Goal: Transaction & Acquisition: Purchase product/service

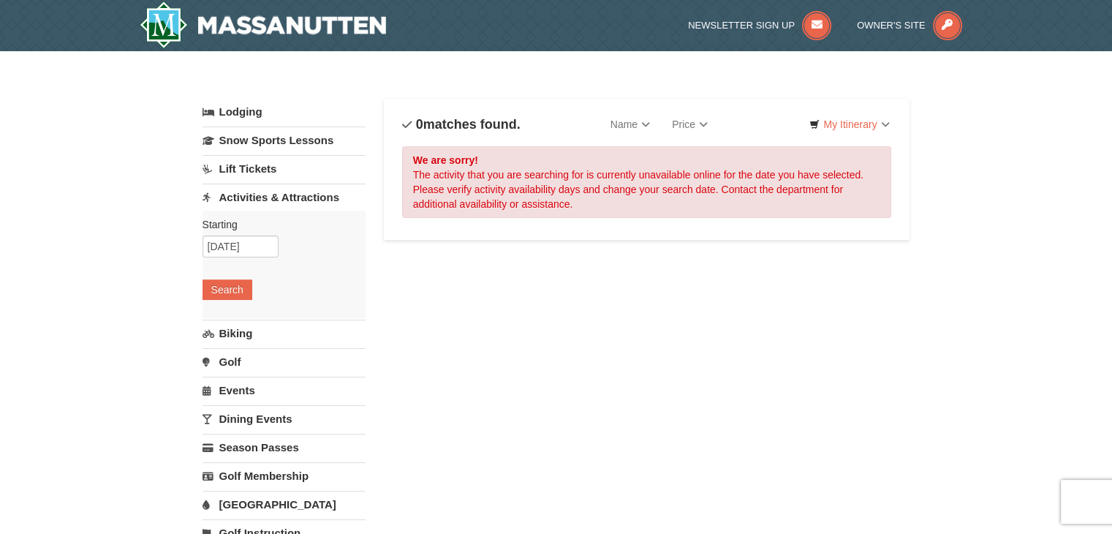
click at [257, 199] on link "Activities & Attractions" at bounding box center [283, 196] width 163 height 27
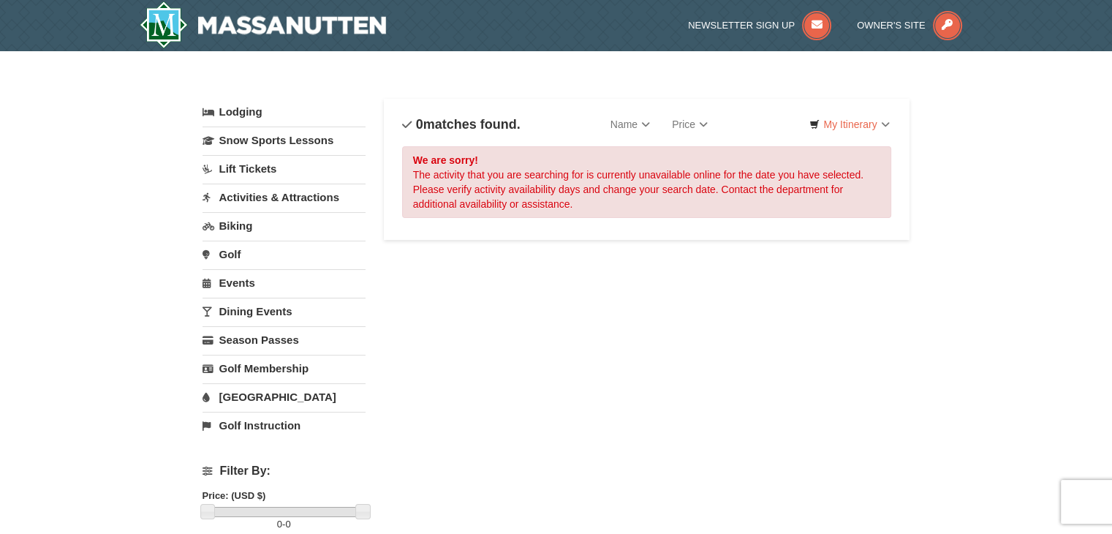
click at [257, 199] on link "Activities & Attractions" at bounding box center [283, 196] width 163 height 27
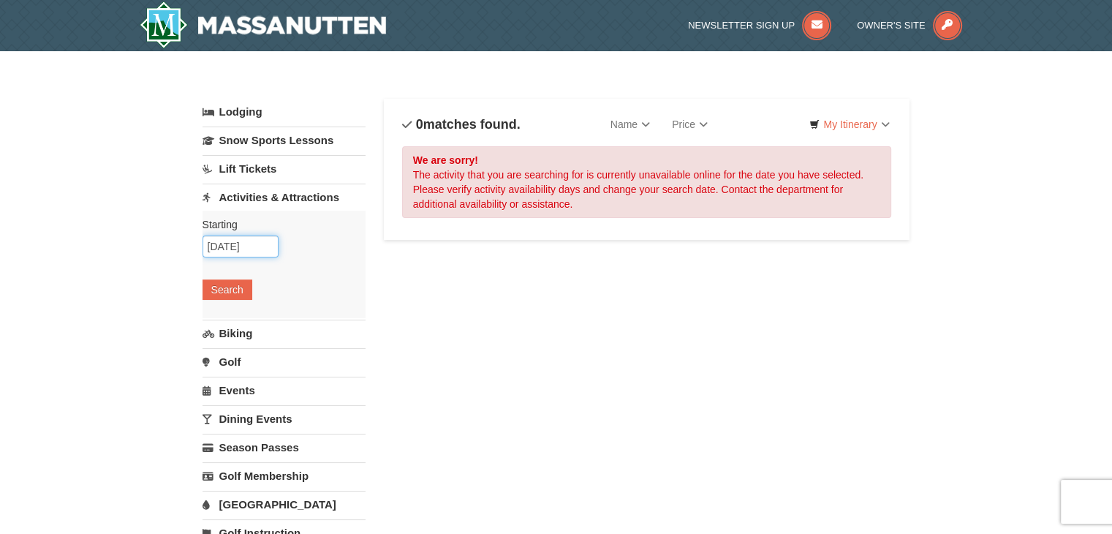
click at [239, 240] on input "12/06/2025" at bounding box center [240, 246] width 76 height 22
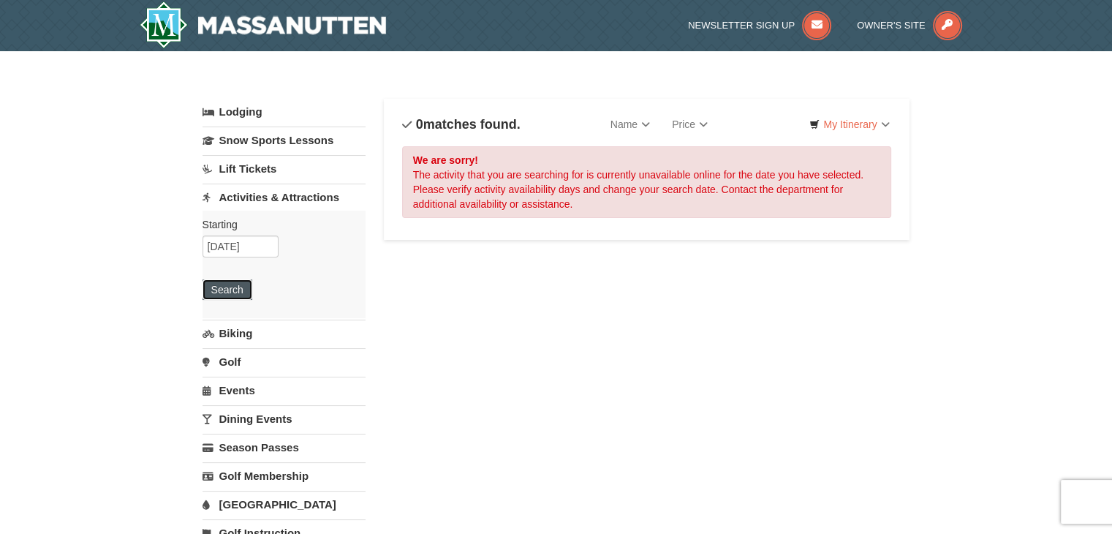
click at [235, 284] on button "Search" at bounding box center [227, 289] width 50 height 20
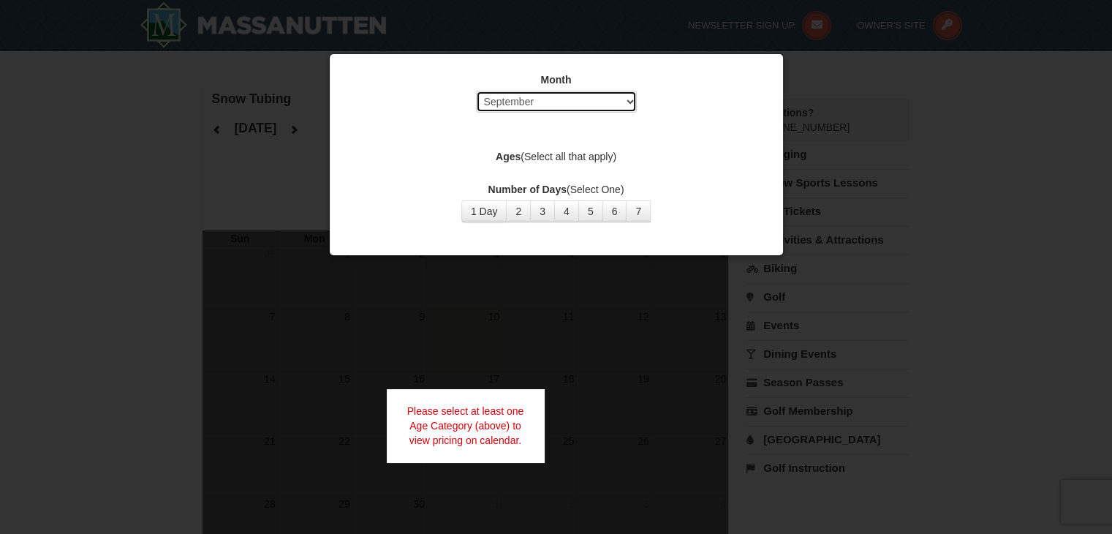
click at [575, 95] on select "Select September October November December January February March April May Jun…" at bounding box center [556, 102] width 161 height 22
select select "12"
click at [476, 91] on select "Select September October November December January February March April May Jun…" at bounding box center [556, 102] width 161 height 22
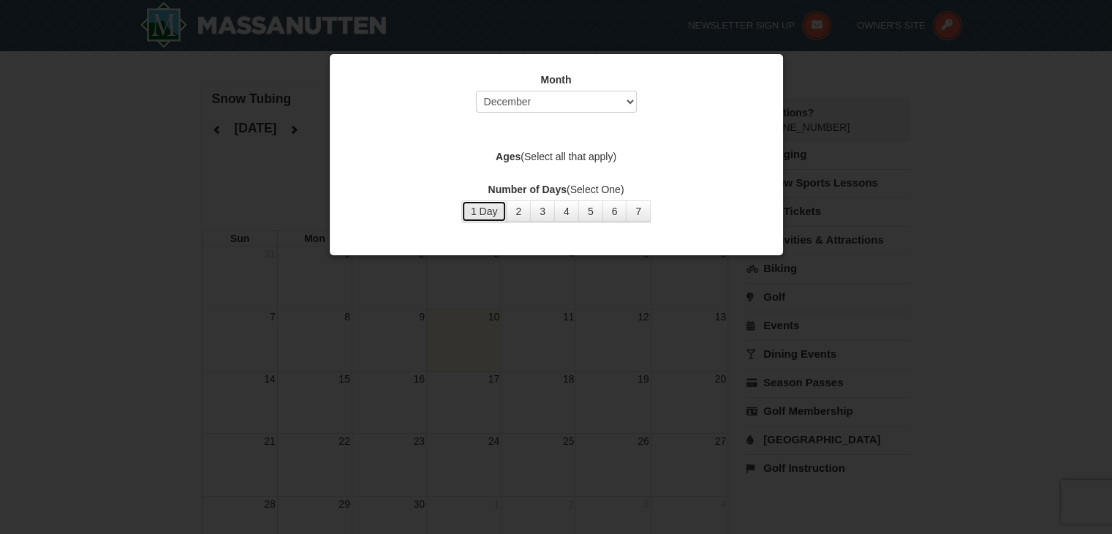
click at [499, 207] on button "1 Day" at bounding box center [484, 211] width 46 height 22
click at [652, 345] on div at bounding box center [556, 267] width 1112 height 534
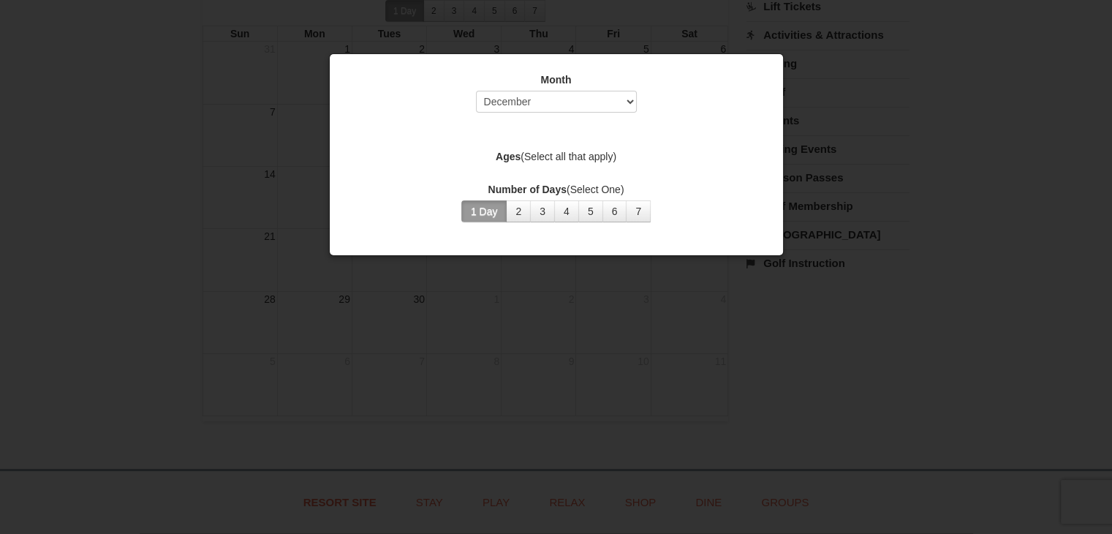
scroll to position [203, 0]
drag, startPoint x: 542, startPoint y: 153, endPoint x: 547, endPoint y: 147, distance: 7.9
click at [544, 151] on label "Ages (Select all that apply)" at bounding box center [556, 156] width 417 height 15
click at [550, 148] on div "Month Select September October November December January February March April M…" at bounding box center [556, 147] width 438 height 172
click at [554, 154] on label "Ages (Select all that apply)" at bounding box center [556, 156] width 417 height 15
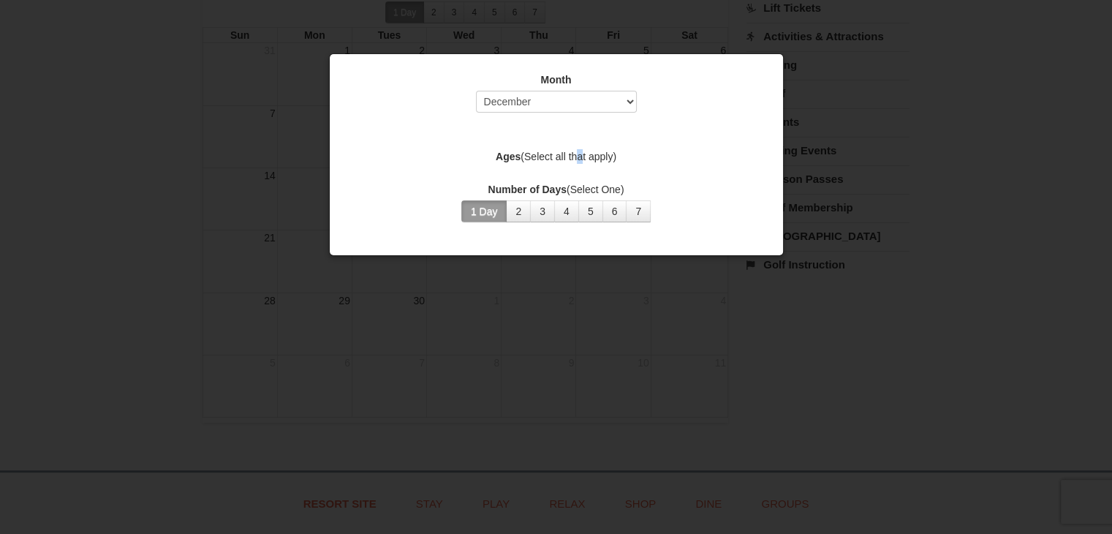
click at [582, 153] on label "Ages (Select all that apply)" at bounding box center [556, 156] width 417 height 15
click at [607, 156] on label "Ages (Select all that apply)" at bounding box center [556, 156] width 417 height 15
click at [608, 156] on label "Ages (Select all that apply)" at bounding box center [556, 156] width 417 height 15
click at [617, 174] on div "Month Select September October November December January February March April M…" at bounding box center [556, 147] width 438 height 172
click at [493, 212] on button "1 Day" at bounding box center [484, 211] width 46 height 22
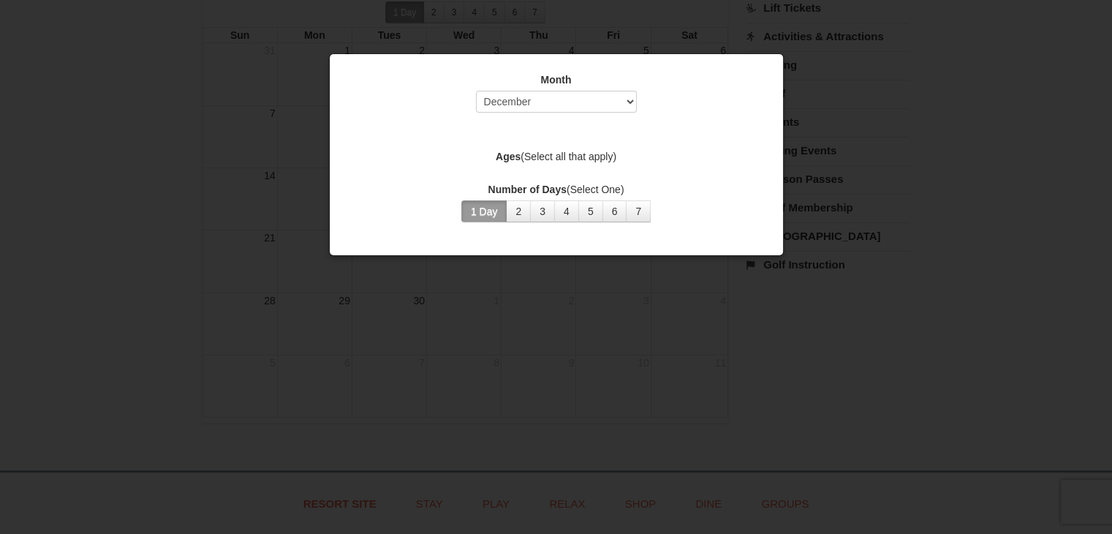
click at [493, 212] on button "1 Day" at bounding box center [484, 211] width 46 height 22
click at [589, 100] on select "Select September October November December January February March April May Jun…" at bounding box center [556, 102] width 161 height 22
click at [476, 91] on select "Select September October November December January February March April May Jun…" at bounding box center [556, 102] width 161 height 22
drag, startPoint x: 607, startPoint y: 137, endPoint x: 606, endPoint y: 150, distance: 13.2
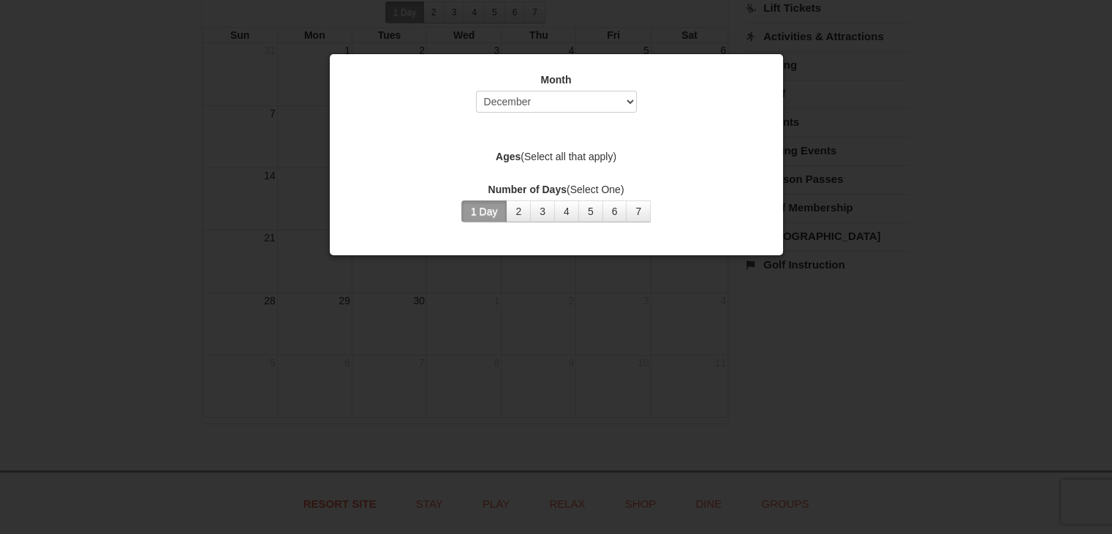
click at [606, 144] on div "Month Select September October November December January February March April M…" at bounding box center [556, 147] width 438 height 172
click at [605, 159] on label "Ages (Select all that apply)" at bounding box center [556, 156] width 417 height 15
click at [605, 162] on label "Ages (Select all that apply)" at bounding box center [556, 156] width 417 height 15
click at [517, 206] on button "2" at bounding box center [518, 211] width 25 height 22
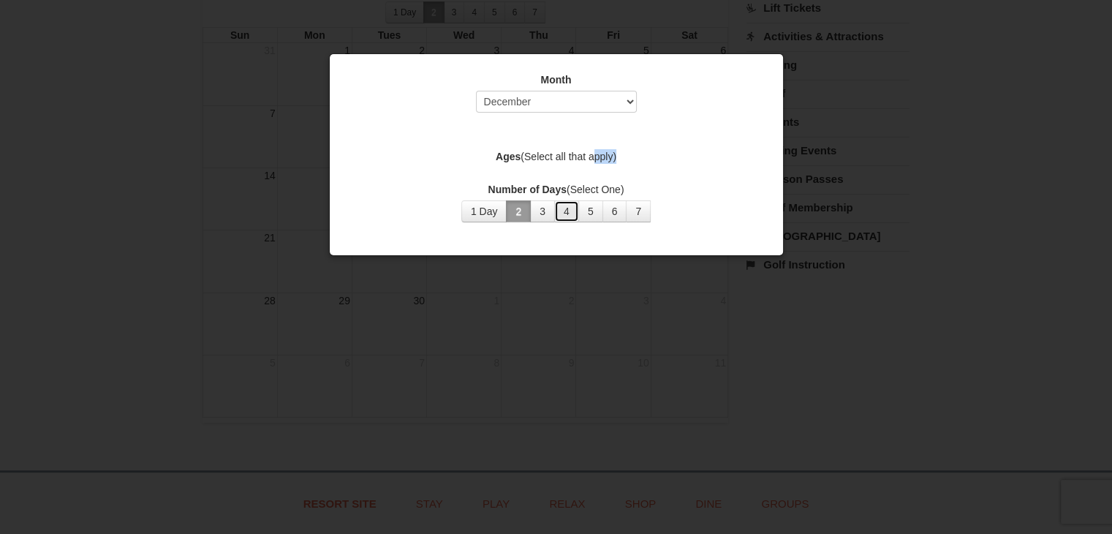
click at [558, 214] on button "4" at bounding box center [566, 211] width 25 height 22
click at [508, 210] on button "2" at bounding box center [518, 211] width 25 height 22
click at [495, 213] on button "1 Day" at bounding box center [484, 211] width 46 height 22
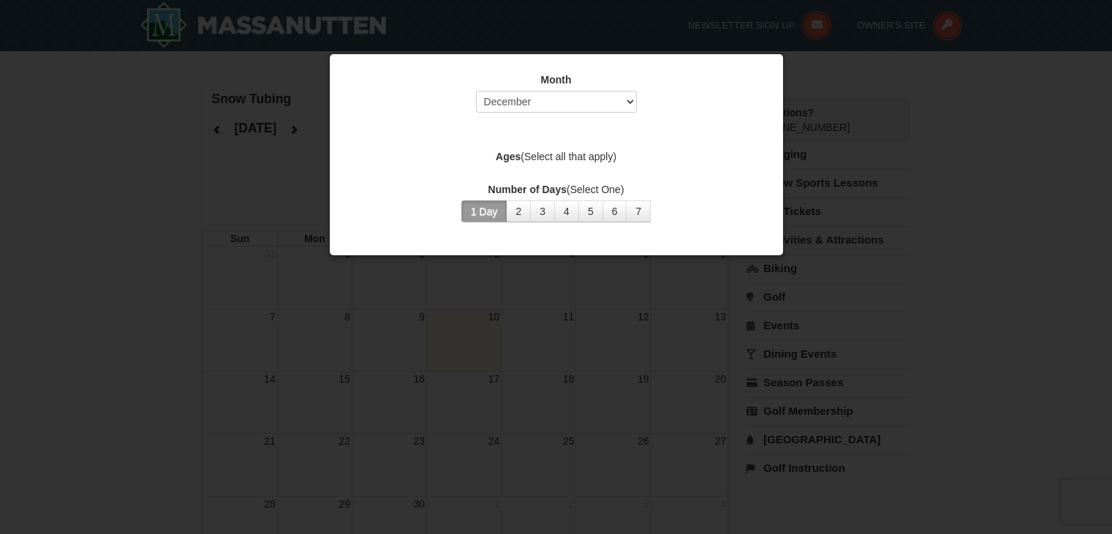
click at [827, 67] on div at bounding box center [556, 267] width 1112 height 534
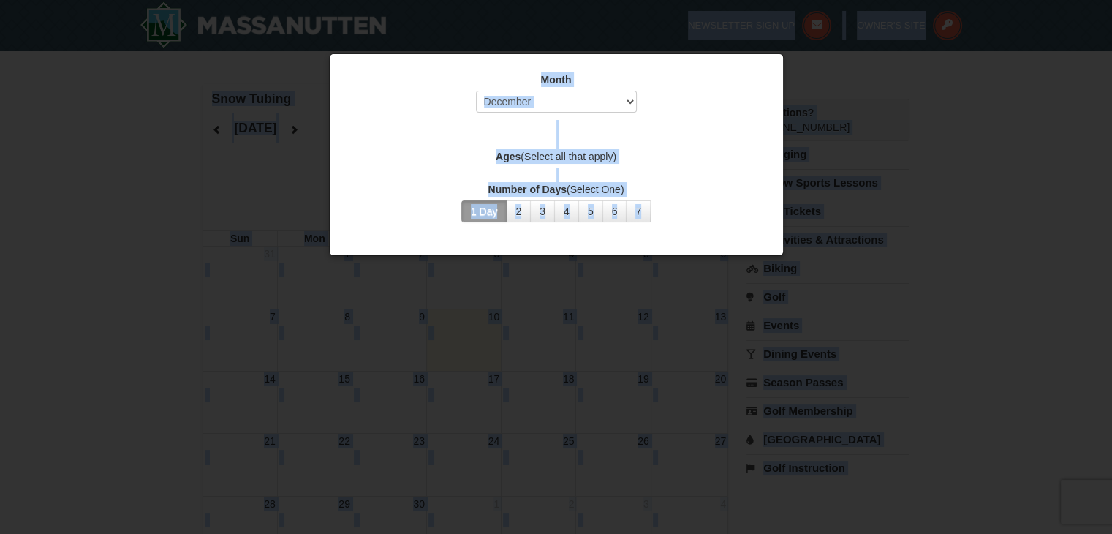
drag, startPoint x: 713, startPoint y: -29, endPoint x: 696, endPoint y: -64, distance: 38.6
click at [696, 0] on html "Browser Not Supported We notice you are using a browser which will not provide …" at bounding box center [556, 512] width 1112 height 1024
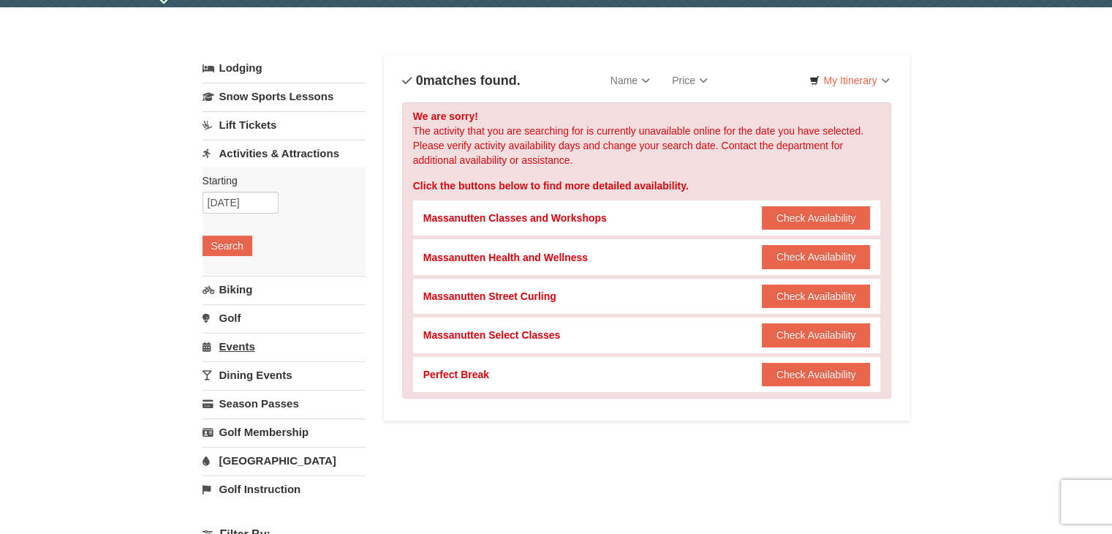
scroll to position [53, 0]
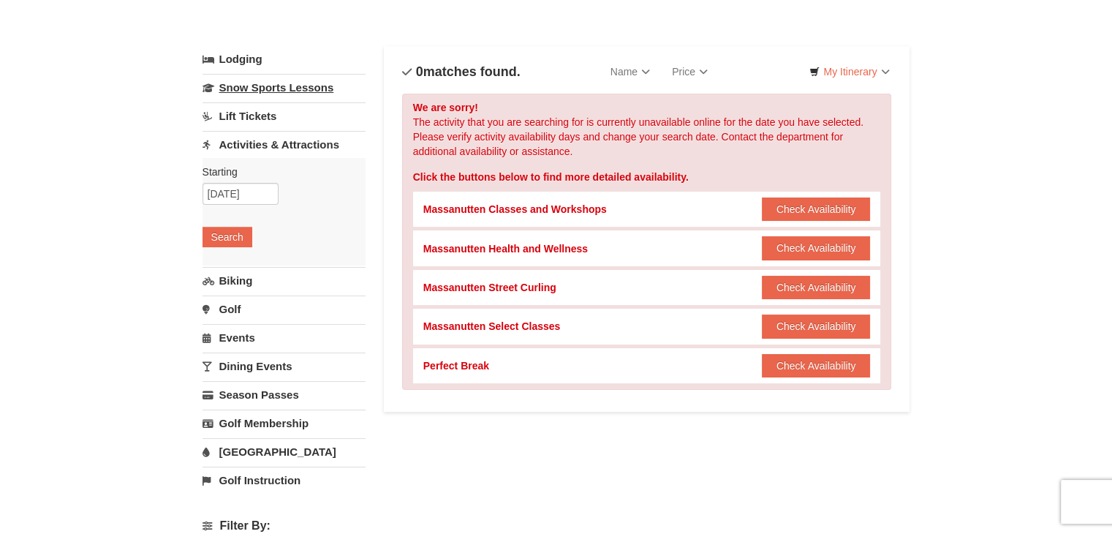
click at [303, 84] on link "Snow Sports Lessons" at bounding box center [283, 87] width 163 height 27
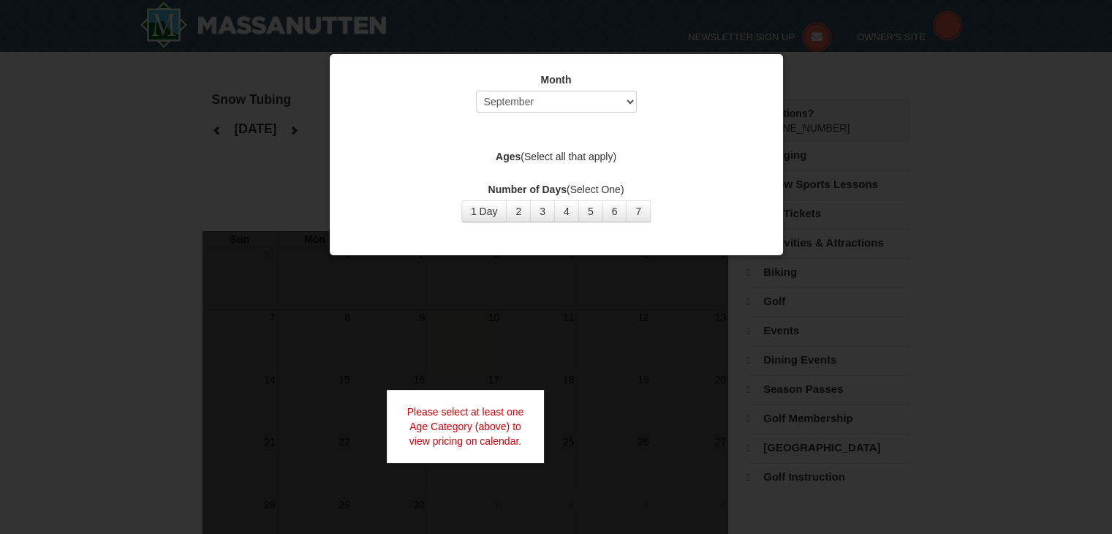
click at [783, 312] on div at bounding box center [556, 267] width 1112 height 534
click at [604, 101] on select "Select September October November December January February March April May Jun…" at bounding box center [556, 102] width 161 height 22
select select "12"
click at [476, 91] on select "Select September October November December January February March April May Jun…" at bounding box center [556, 102] width 161 height 22
click at [493, 213] on button "1 Day" at bounding box center [484, 211] width 46 height 22
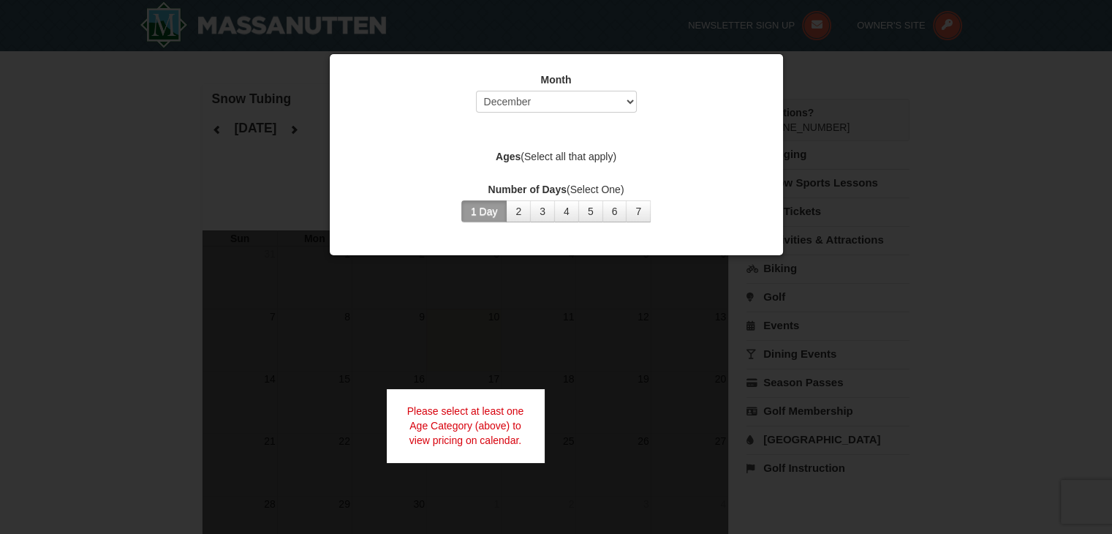
click at [564, 156] on label "Ages (Select all that apply)" at bounding box center [556, 156] width 417 height 15
click at [915, 229] on div at bounding box center [556, 267] width 1112 height 534
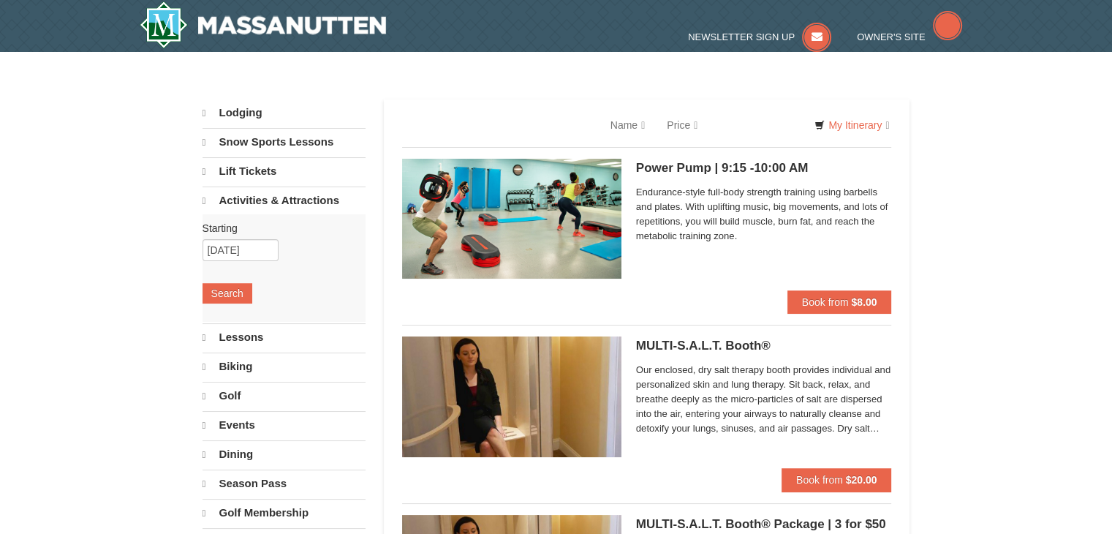
select select "9"
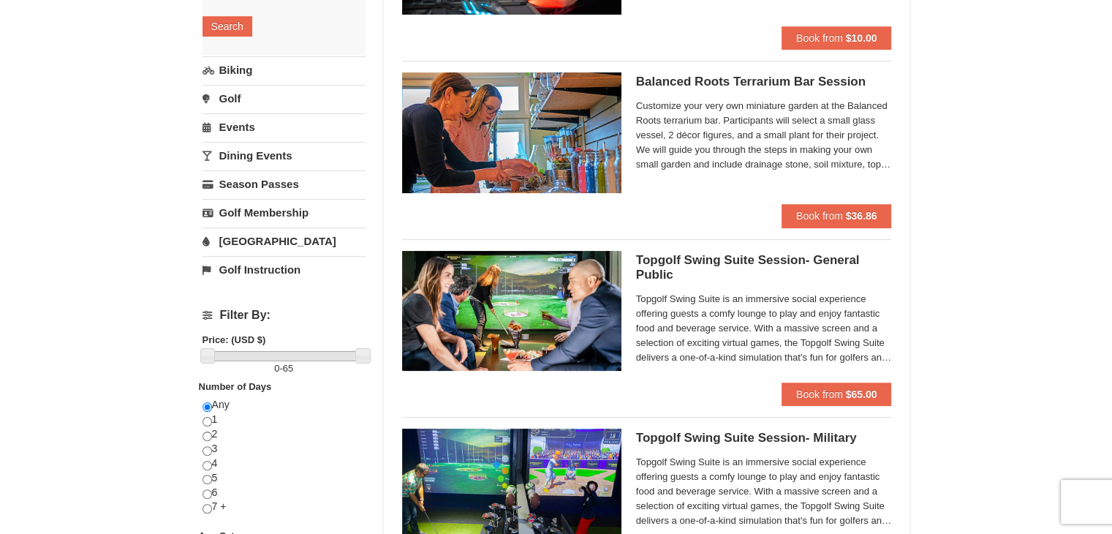
scroll to position [265, 0]
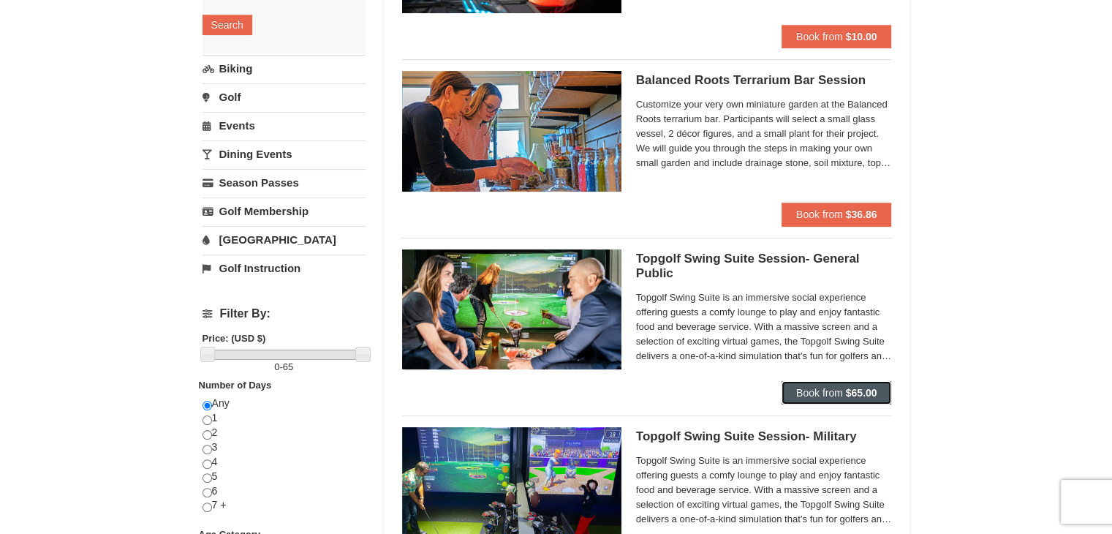
click at [824, 383] on button "Book from $65.00" at bounding box center [836, 392] width 110 height 23
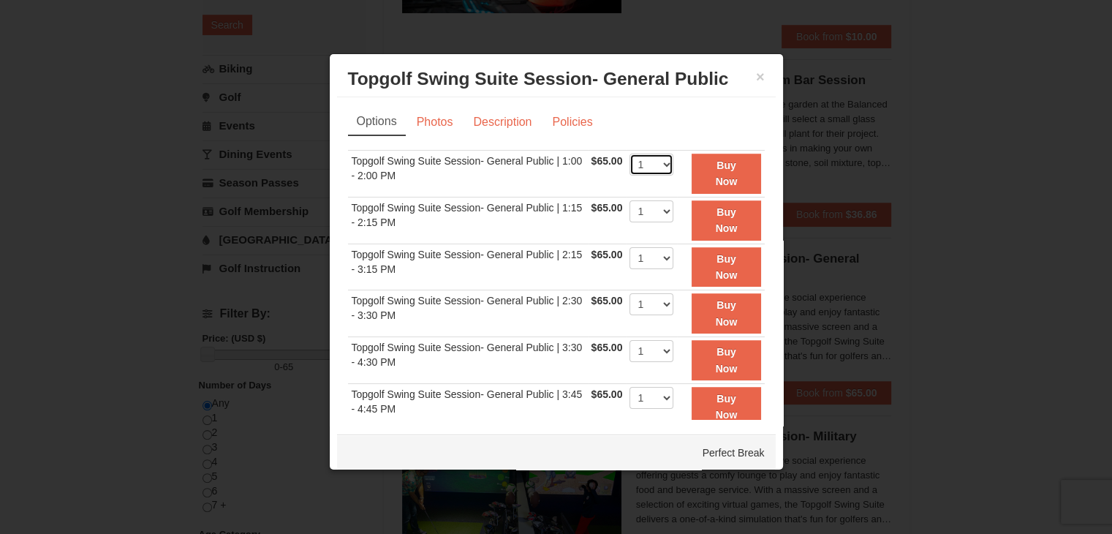
click at [640, 162] on select "1" at bounding box center [651, 164] width 44 height 22
click at [523, 158] on td "Topgolf Swing Suite Session- General Public | 1:00 - 2:00 PM" at bounding box center [468, 174] width 240 height 47
click at [756, 80] on button "×" at bounding box center [760, 76] width 9 height 15
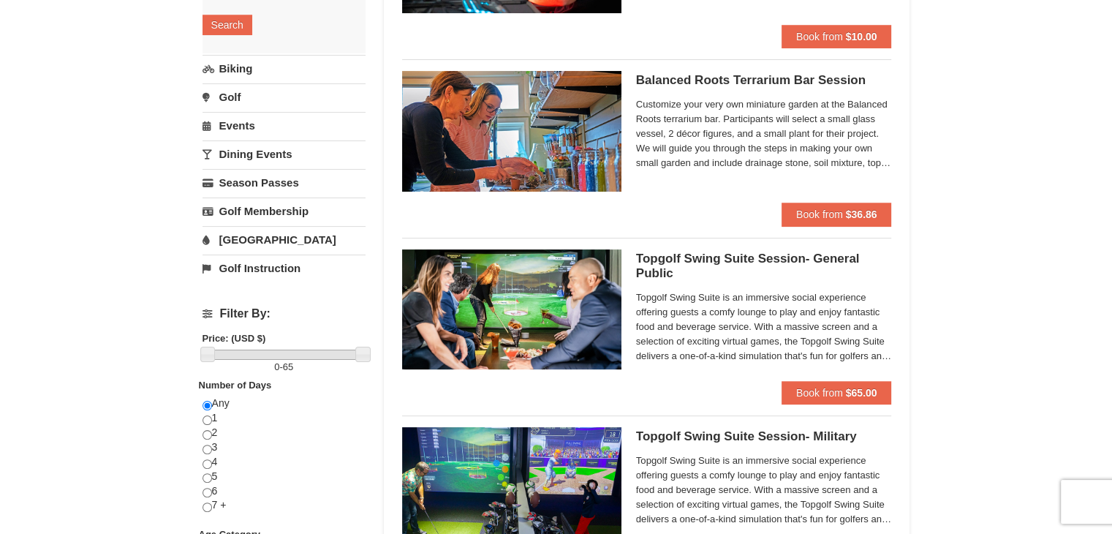
click at [728, 294] on span "Topgolf Swing Suite is an immersive social experience offering guests a comfy l…" at bounding box center [764, 326] width 256 height 73
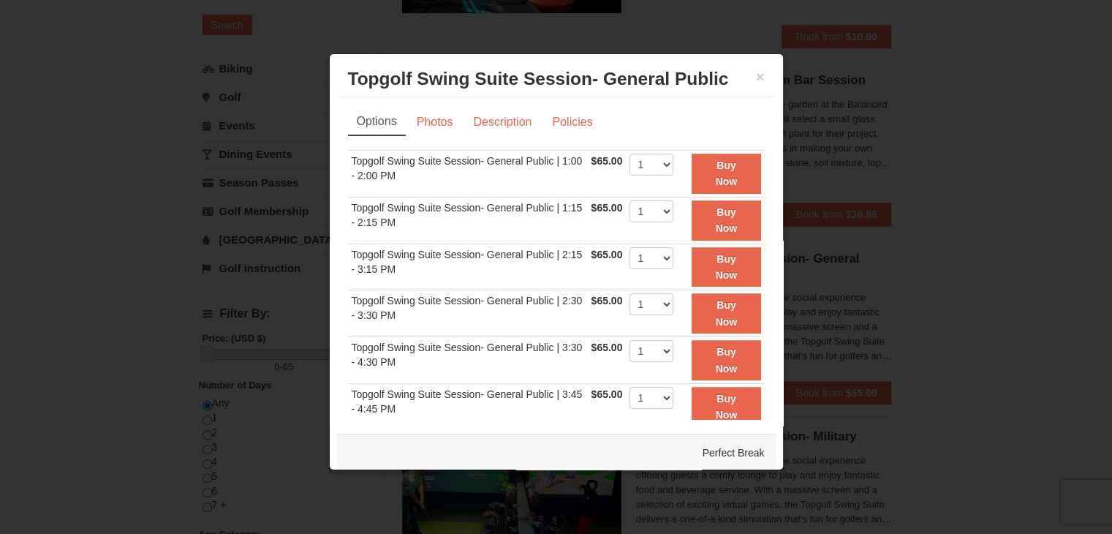
drag, startPoint x: 751, startPoint y: 195, endPoint x: 759, endPoint y: 344, distance: 149.3
click at [759, 352] on div "Options Photos Description Policies Sorry, no matches found. Please remove some…" at bounding box center [556, 258] width 438 height 322
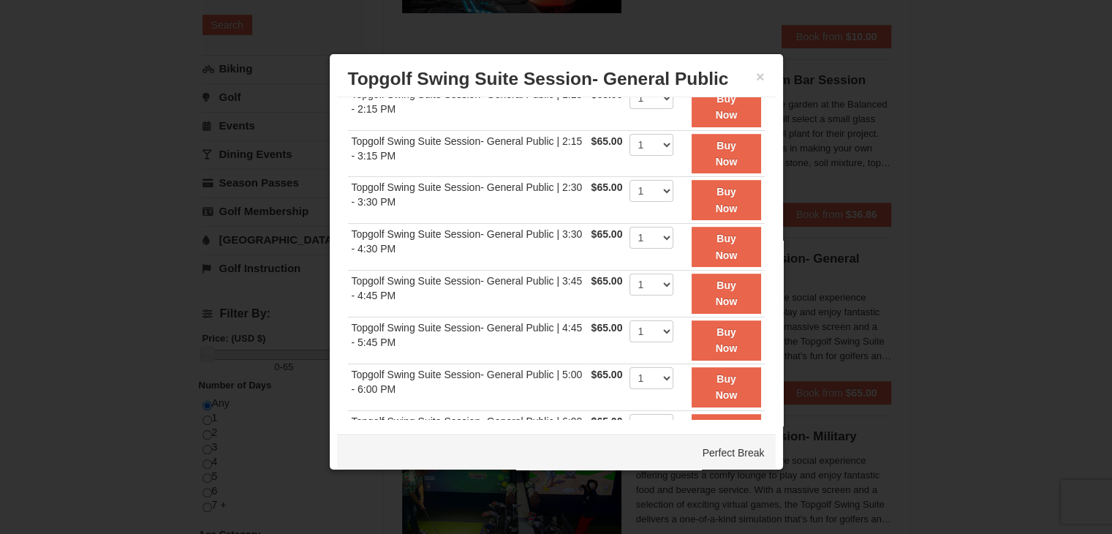
scroll to position [313, 0]
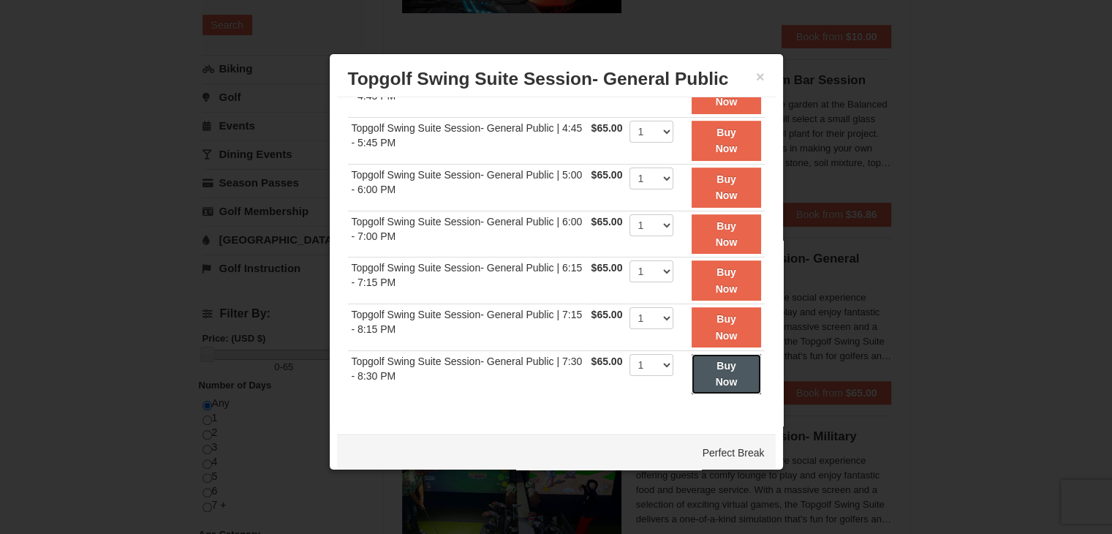
click at [698, 372] on button "Buy Now" at bounding box center [725, 374] width 69 height 40
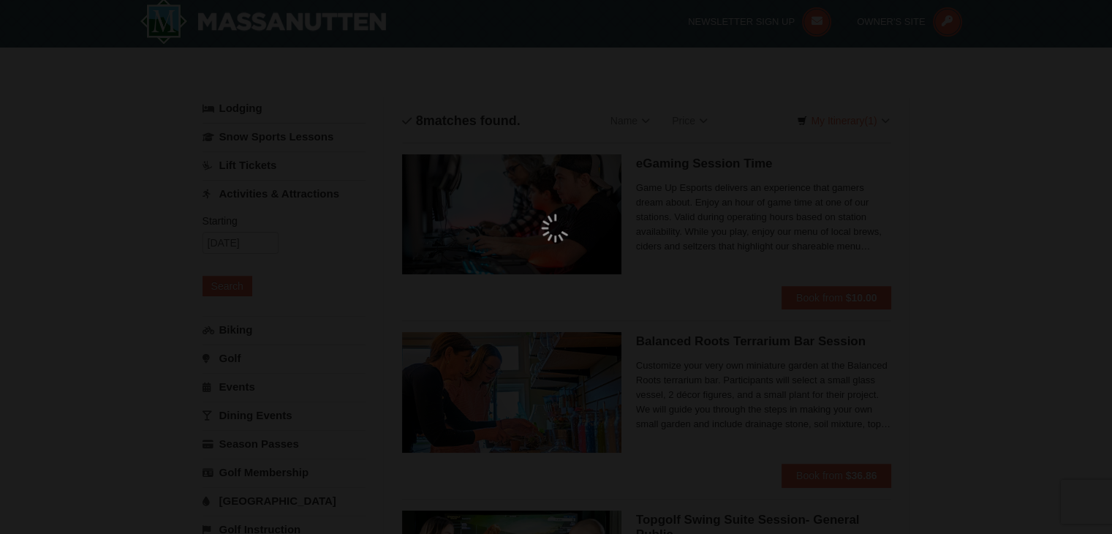
scroll to position [4, 0]
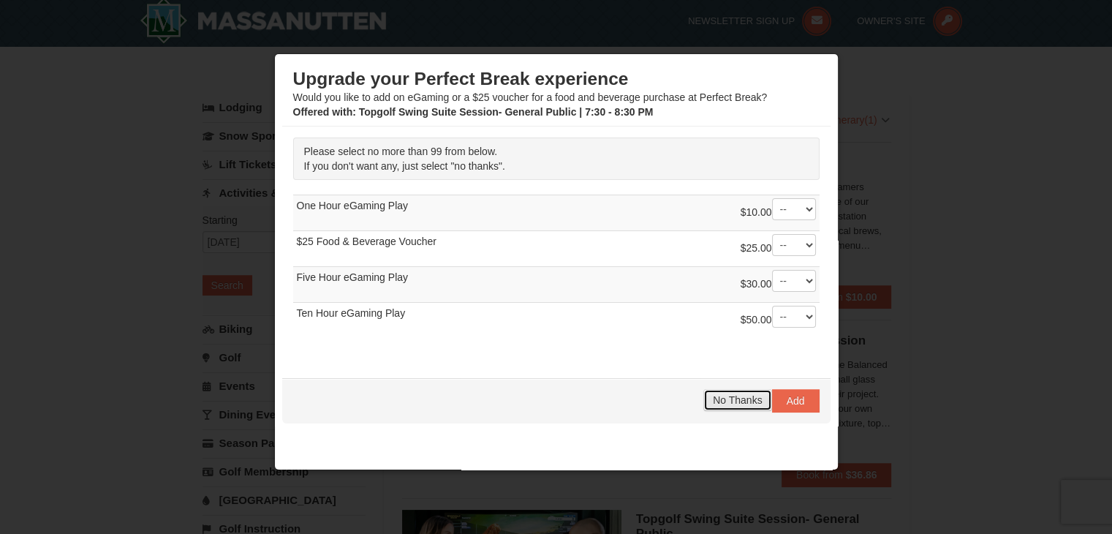
click at [731, 396] on span "No Thanks" at bounding box center [737, 400] width 49 height 12
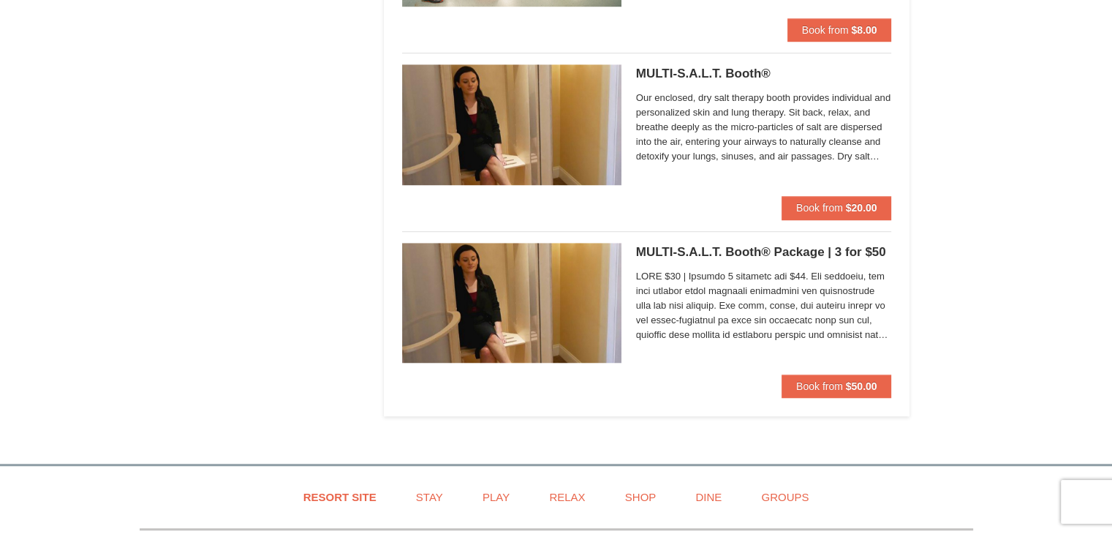
scroll to position [1184, 0]
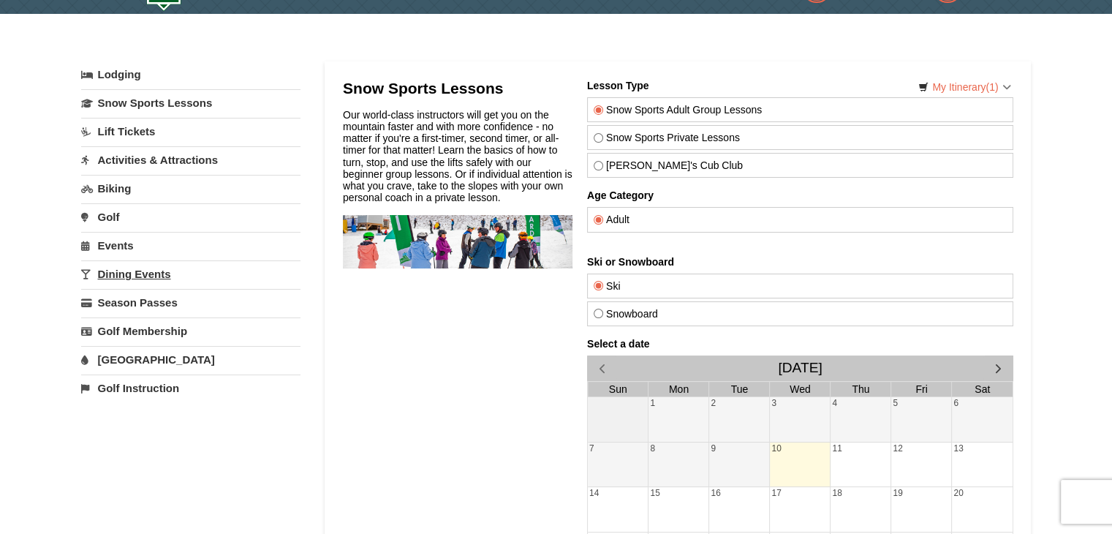
scroll to position [35, 0]
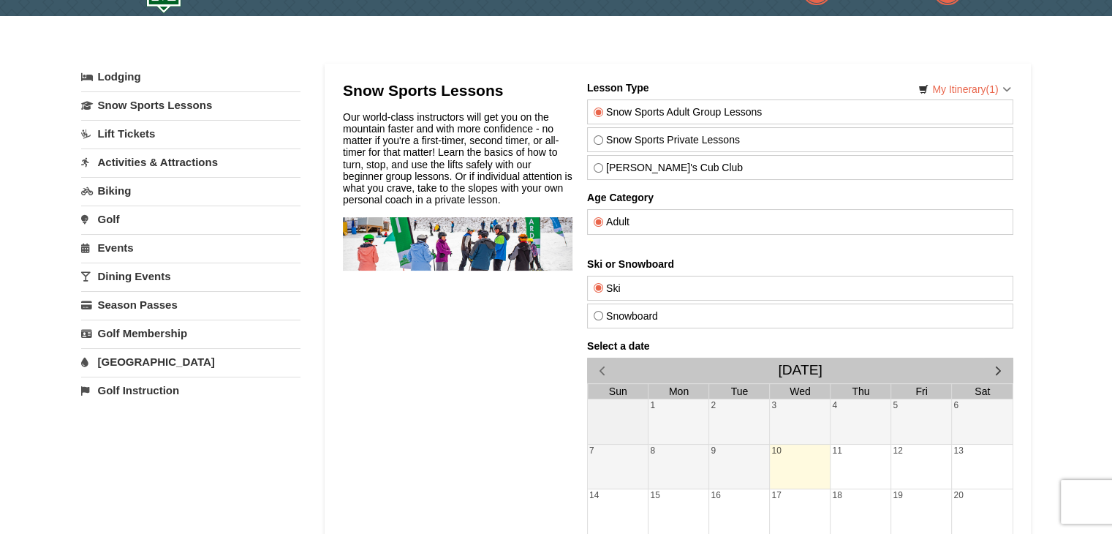
click at [159, 156] on link "Activities & Attractions" at bounding box center [190, 161] width 219 height 27
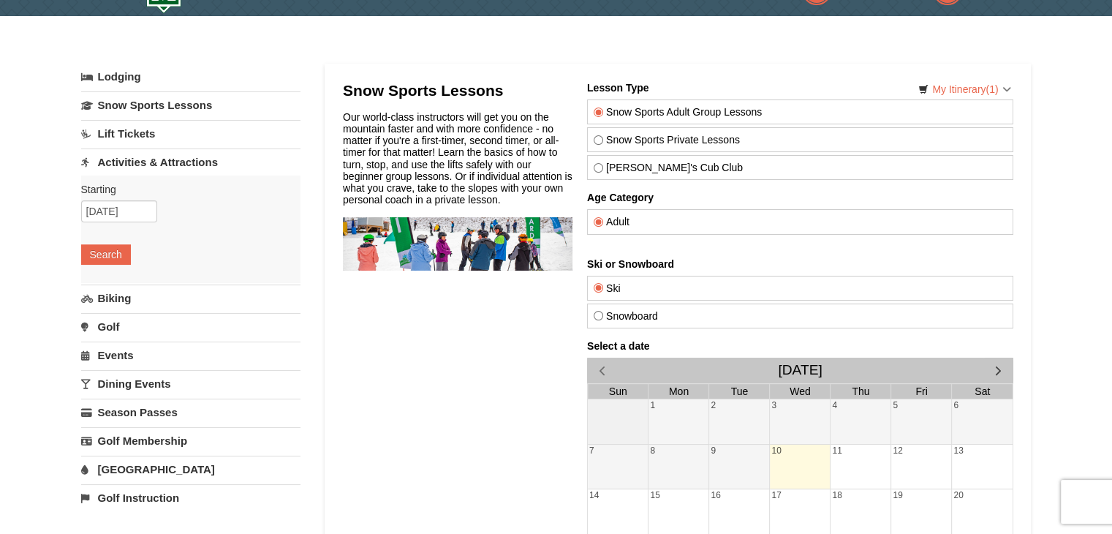
click at [131, 130] on link "Lift Tickets" at bounding box center [190, 133] width 219 height 27
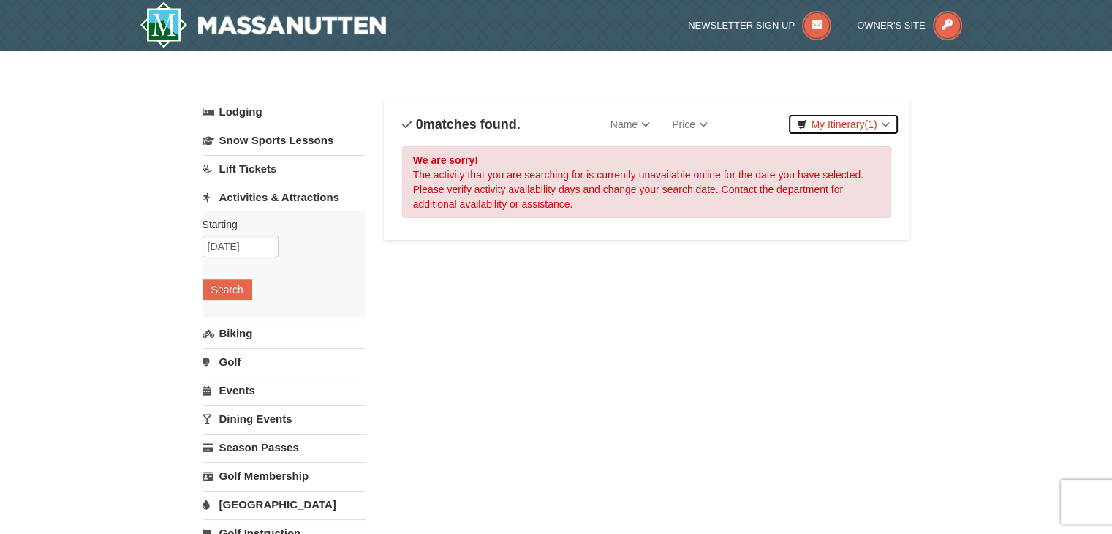
click at [854, 126] on link "My Itinerary (1)" at bounding box center [842, 124] width 111 height 22
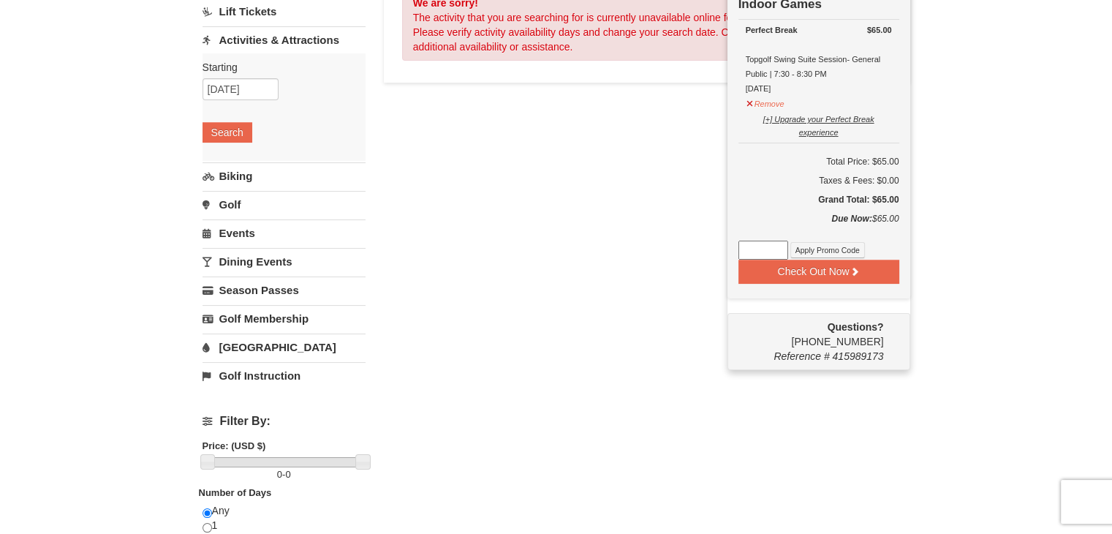
scroll to position [161, 0]
